Goal: Task Accomplishment & Management: Manage account settings

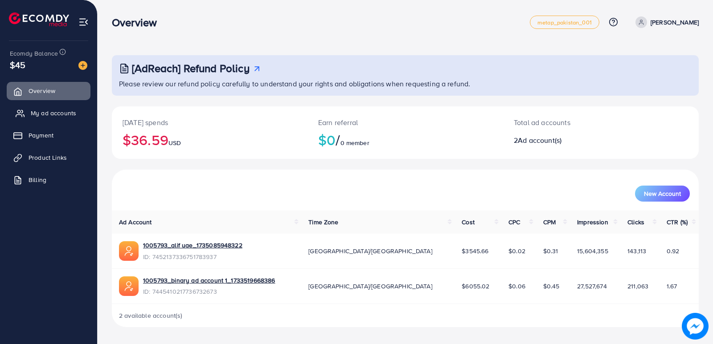
click at [49, 116] on span "My ad accounts" at bounding box center [53, 113] width 45 height 9
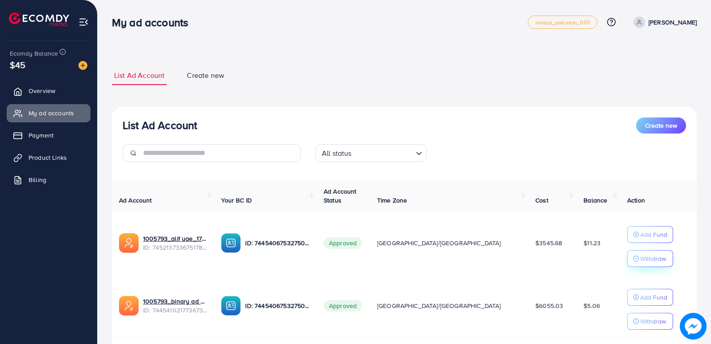
click at [640, 258] on p "Withdraw" at bounding box center [653, 259] width 26 height 11
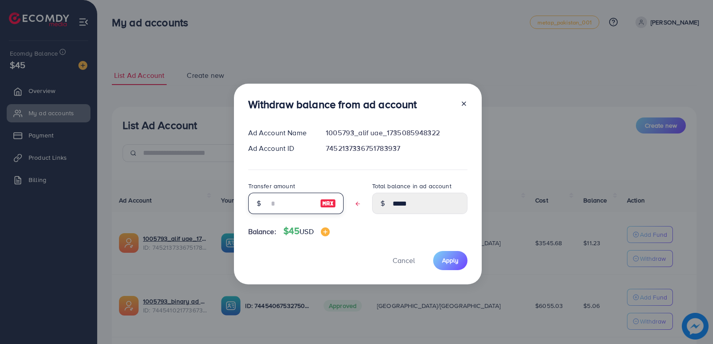
click at [283, 205] on input "text" at bounding box center [291, 203] width 45 height 21
type input "*"
type input "****"
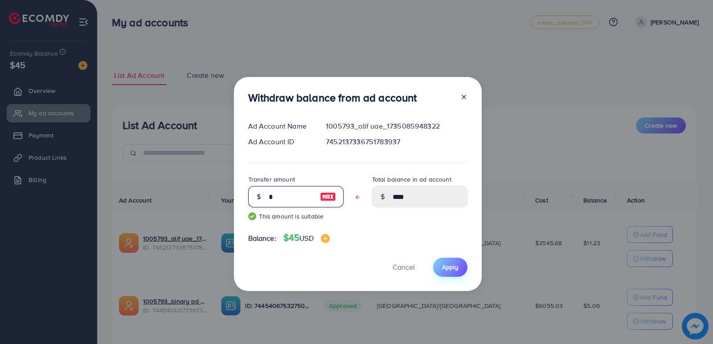
type input "*"
click at [450, 267] on span "Apply" at bounding box center [450, 267] width 16 height 9
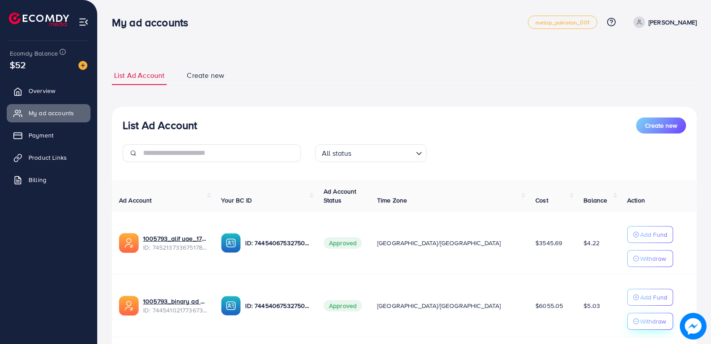
click at [640, 321] on p "Withdraw" at bounding box center [653, 321] width 26 height 11
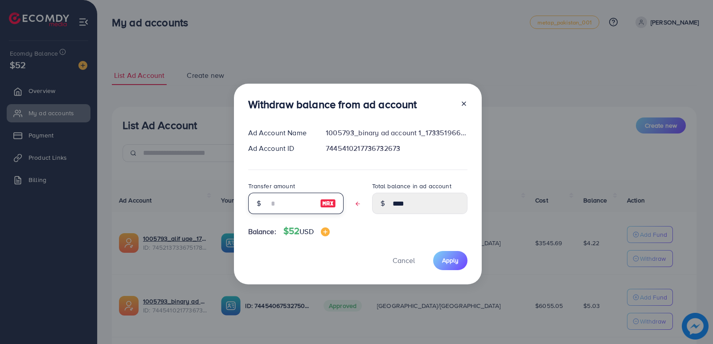
click at [282, 206] on input "text" at bounding box center [291, 203] width 45 height 21
type input "*"
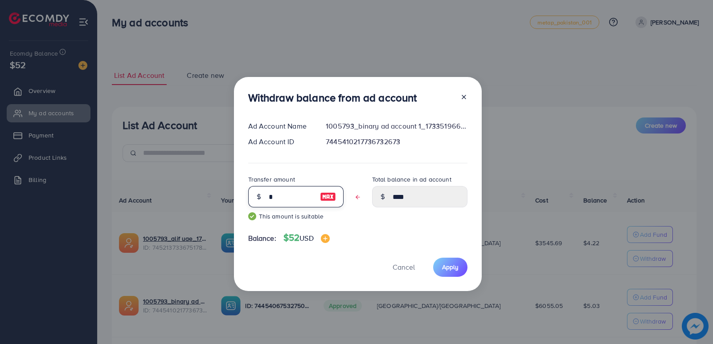
type input "****"
type input "*"
click at [444, 264] on span "Apply" at bounding box center [450, 267] width 16 height 9
